Goal: Information Seeking & Learning: Learn about a topic

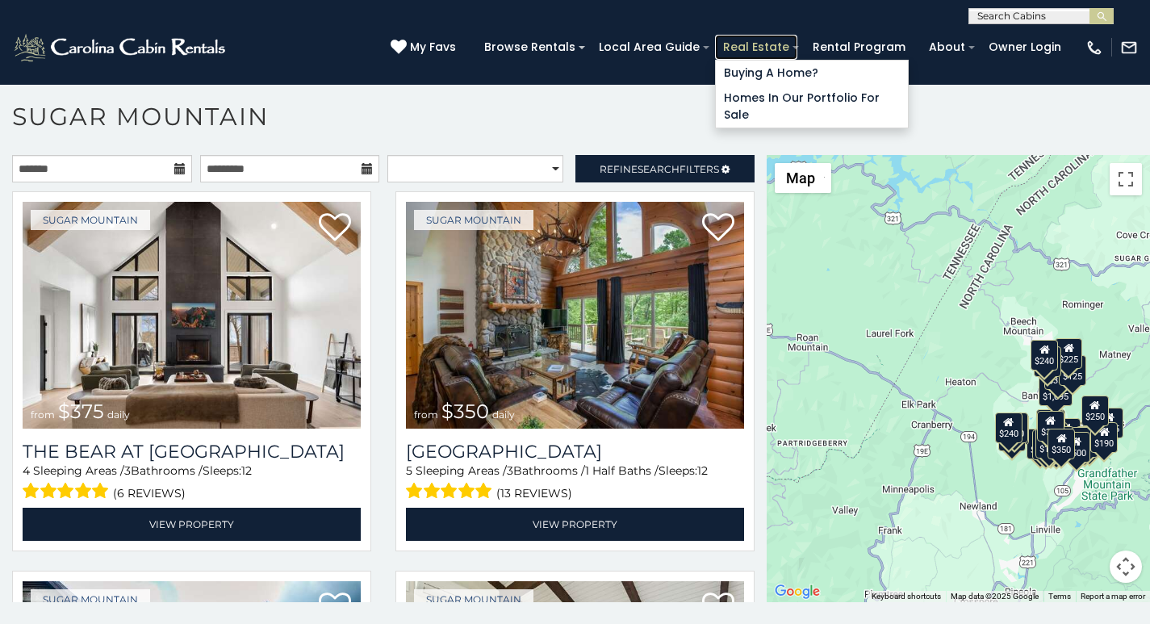
click at [779, 41] on link "Real Estate" at bounding box center [756, 47] width 82 height 25
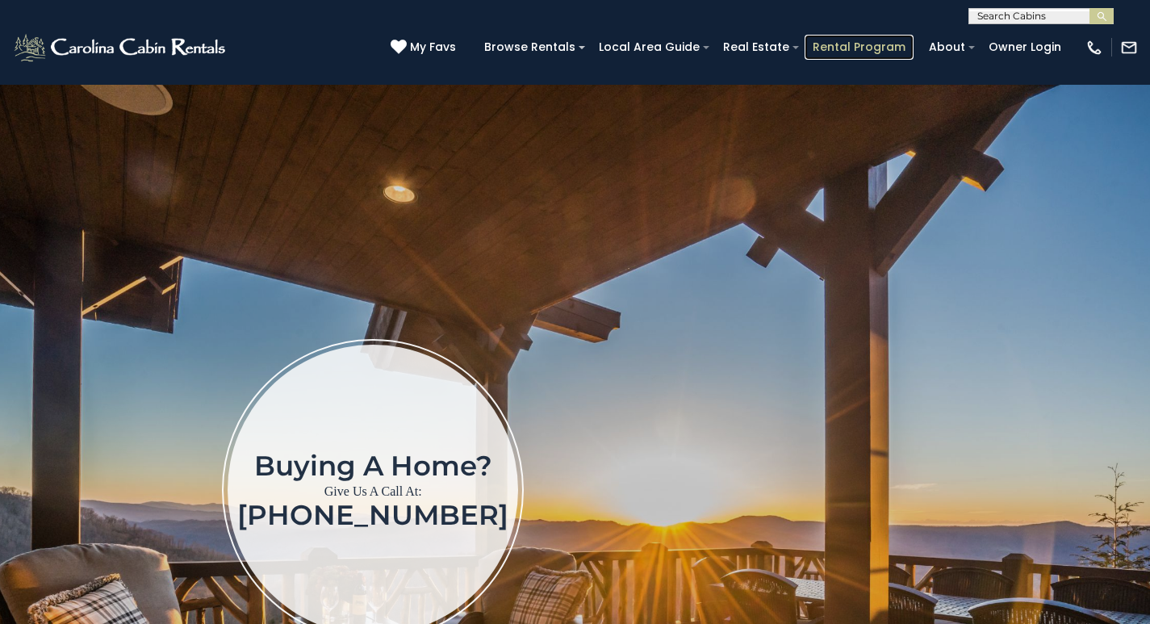
click at [864, 40] on link "Rental Program" at bounding box center [858, 47] width 109 height 25
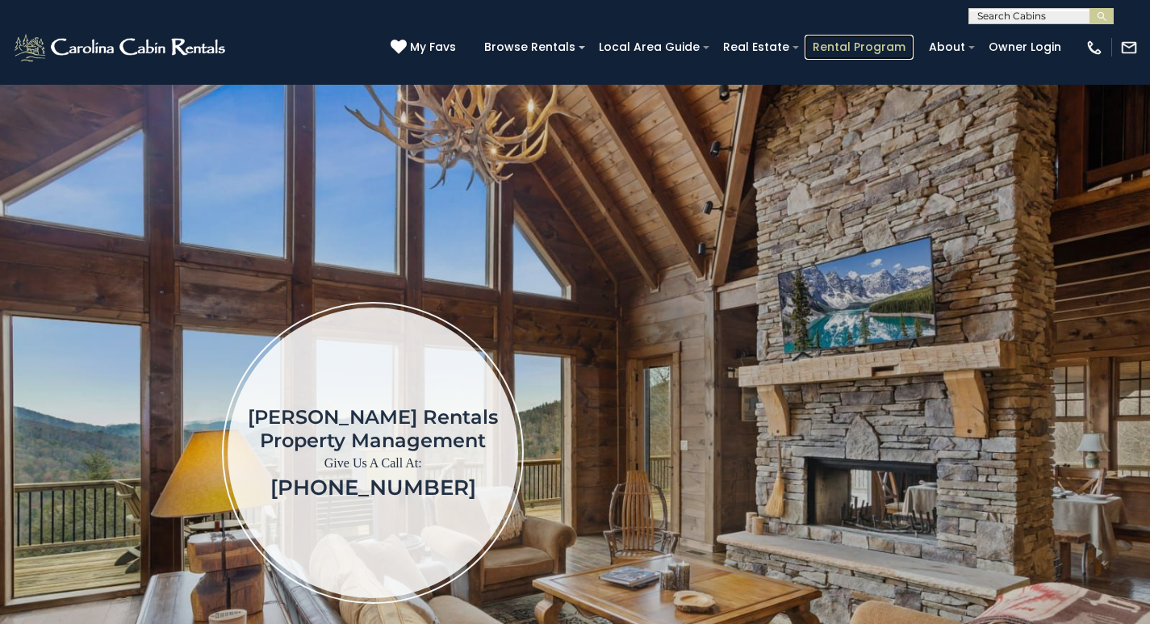
click at [865, 38] on link "Rental Program" at bounding box center [858, 47] width 109 height 25
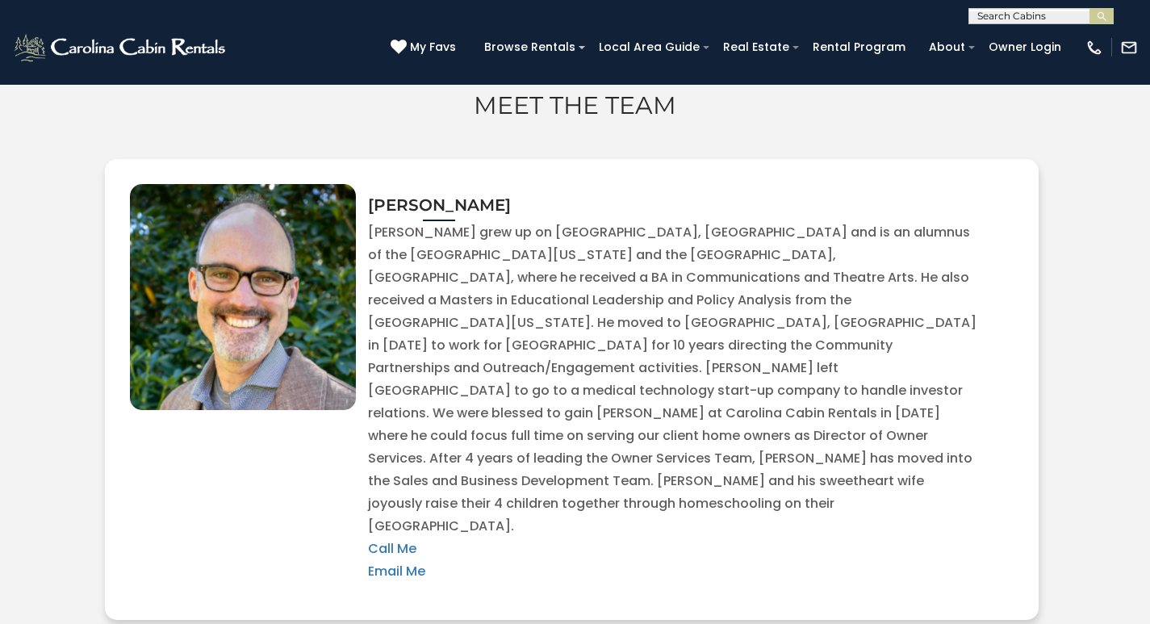
scroll to position [3126, 0]
